Goal: Find specific page/section: Find specific page/section

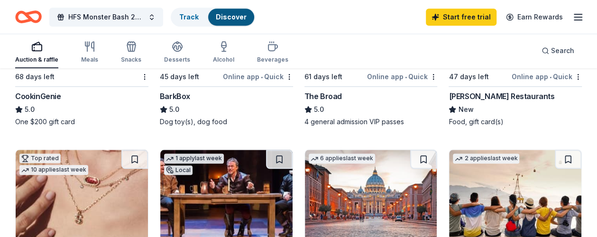
scroll to position [379, 0]
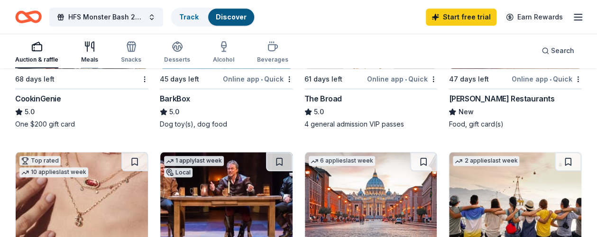
click at [96, 54] on div "Meals" at bounding box center [89, 52] width 17 height 23
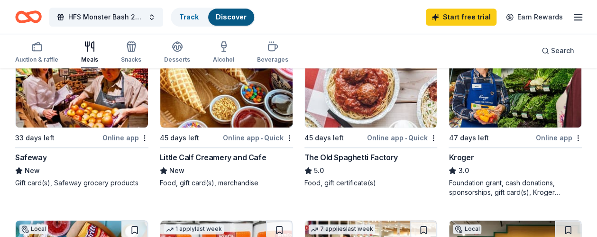
scroll to position [498, 0]
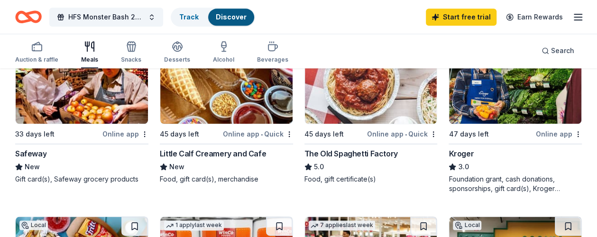
click at [304, 159] on div "The Old Spaghetti Factory" at bounding box center [350, 153] width 93 height 11
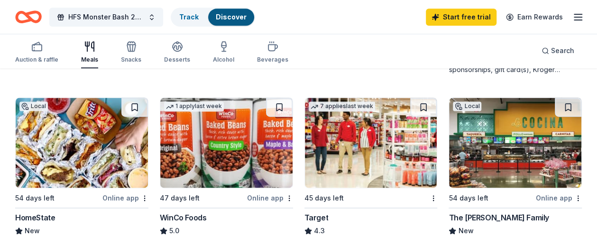
scroll to position [545, 0]
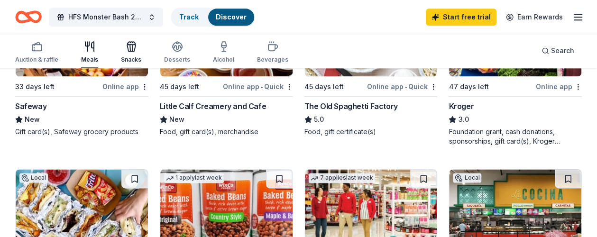
click at [137, 50] on icon "button" at bounding box center [131, 46] width 11 height 11
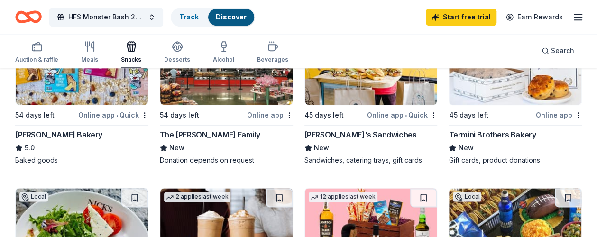
scroll to position [426, 0]
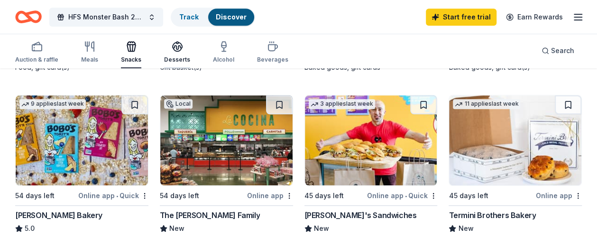
click at [180, 56] on div "Desserts" at bounding box center [177, 60] width 26 height 8
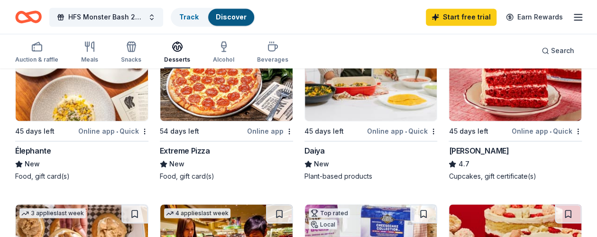
scroll to position [663, 0]
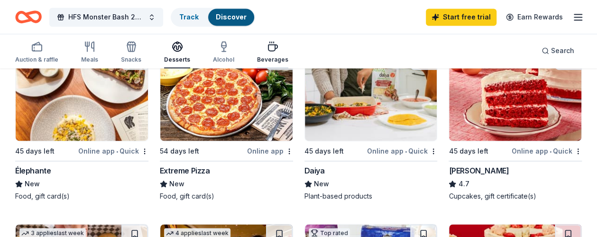
click at [271, 54] on div "Beverages" at bounding box center [272, 52] width 31 height 23
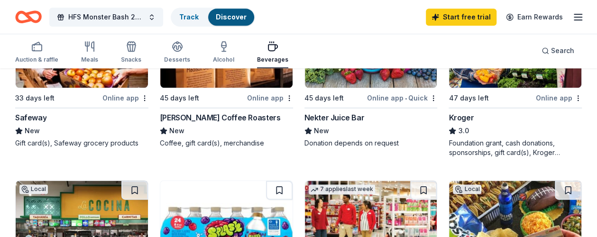
scroll to position [450, 0]
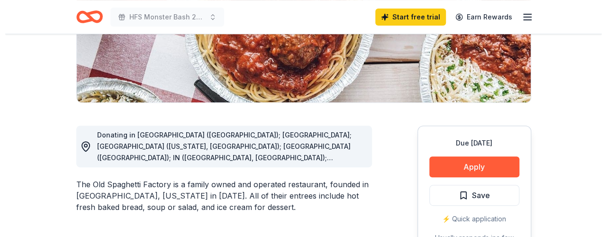
scroll to position [190, 0]
